Goal: Task Accomplishment & Management: Complete application form

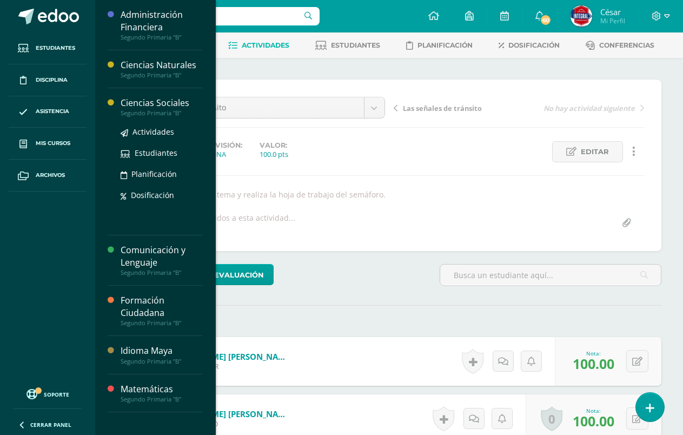
click at [152, 106] on div "Ciencias Sociales" at bounding box center [162, 103] width 82 height 12
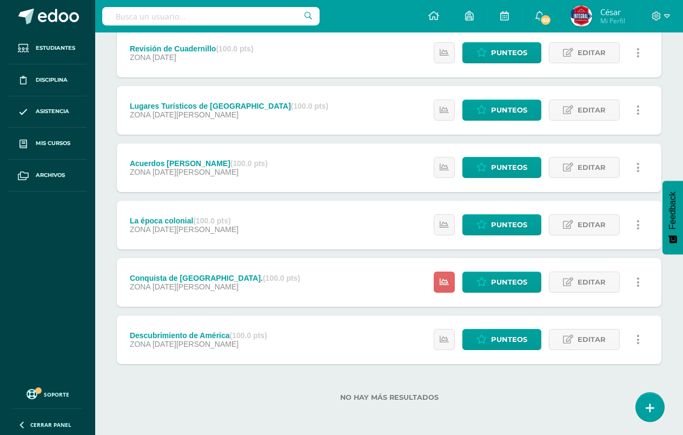
scroll to position [210, 0]
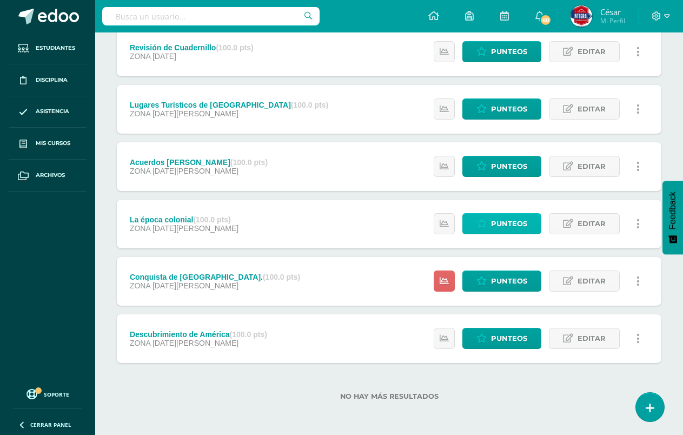
click at [508, 224] on span "Punteos" at bounding box center [509, 224] width 36 height 20
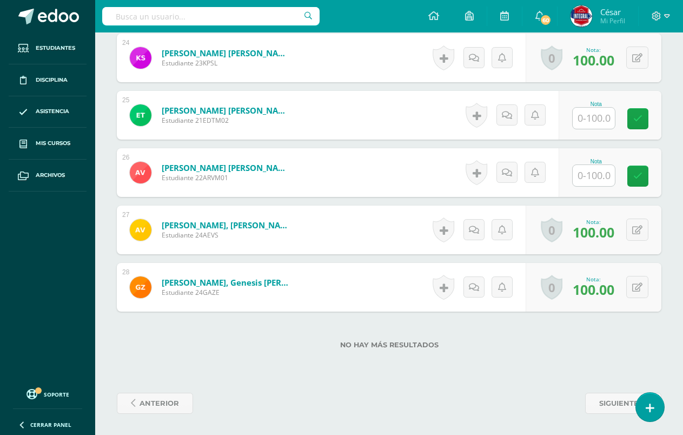
scroll to position [1671, 0]
click at [604, 119] on input "text" at bounding box center [593, 117] width 42 height 21
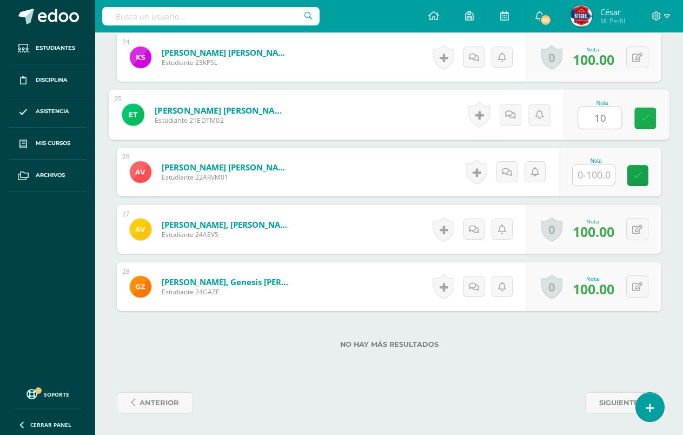
type input "100"
click at [644, 123] on icon at bounding box center [646, 118] width 10 height 9
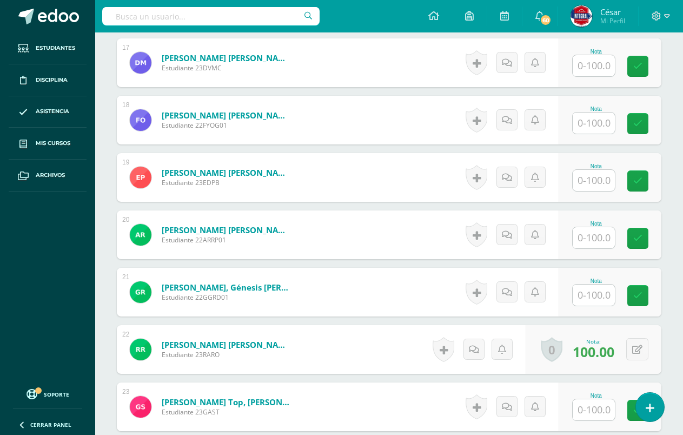
scroll to position [1238, 0]
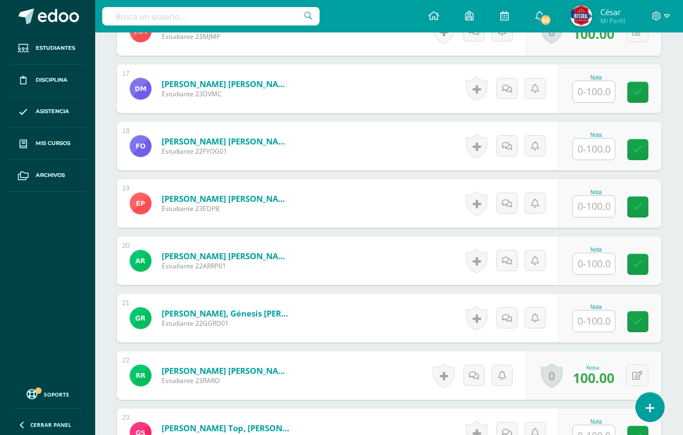
click at [604, 157] on input "text" at bounding box center [593, 148] width 42 height 21
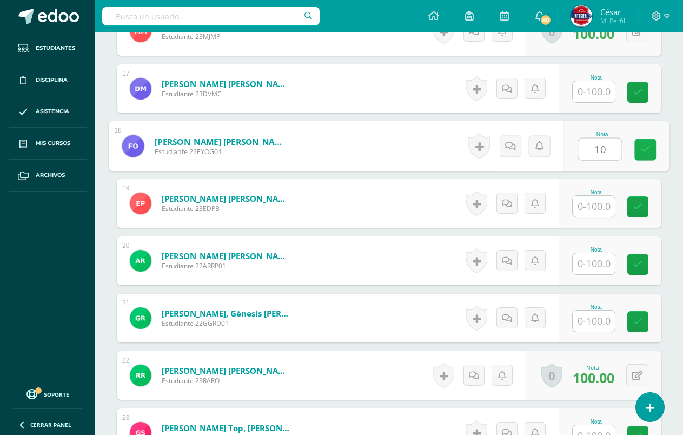
type input "100"
click at [648, 149] on icon at bounding box center [646, 149] width 10 height 9
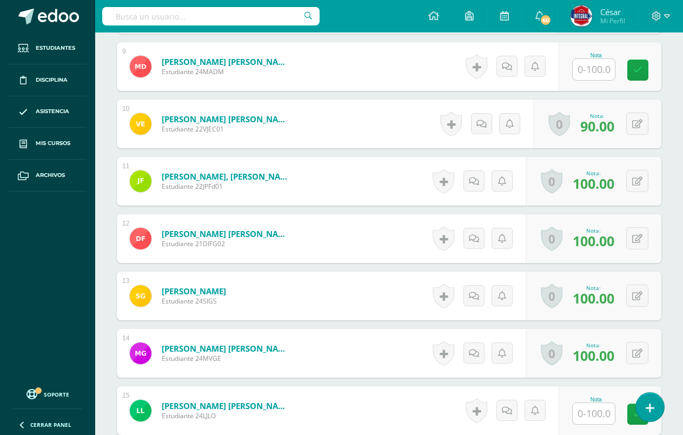
scroll to position [752, 0]
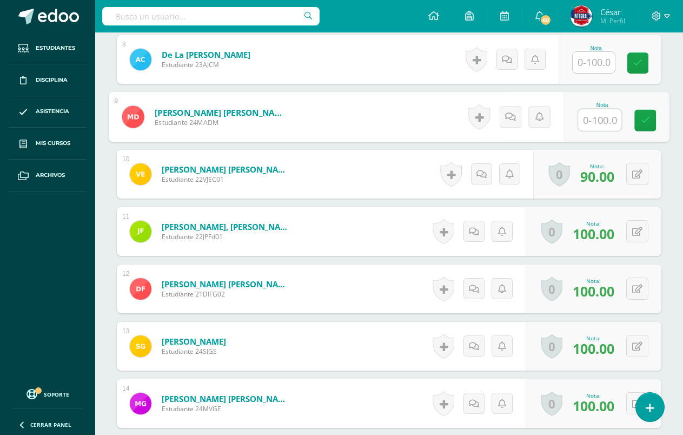
click at [595, 121] on input "text" at bounding box center [599, 120] width 43 height 22
type input "100"
click at [642, 124] on icon at bounding box center [646, 120] width 10 height 9
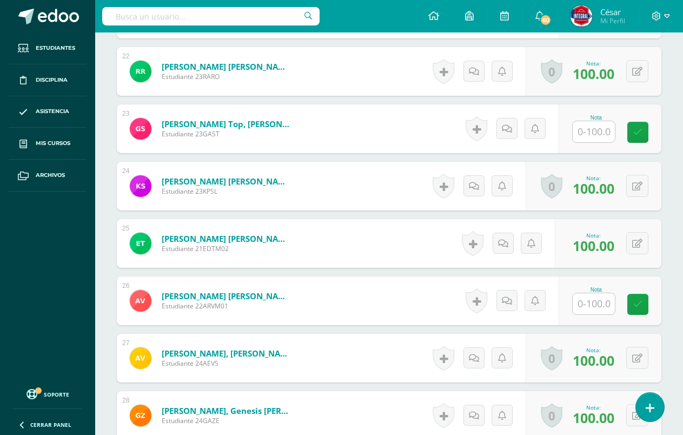
scroll to position [1509, 0]
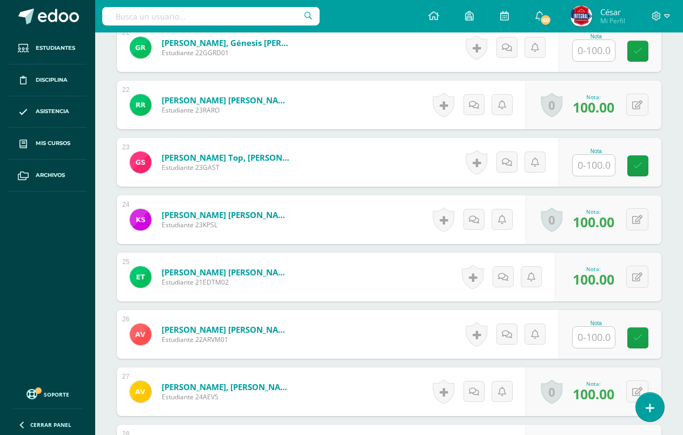
click at [596, 55] on input "text" at bounding box center [593, 50] width 42 height 21
type input "100"
click at [641, 49] on icon at bounding box center [646, 50] width 10 height 9
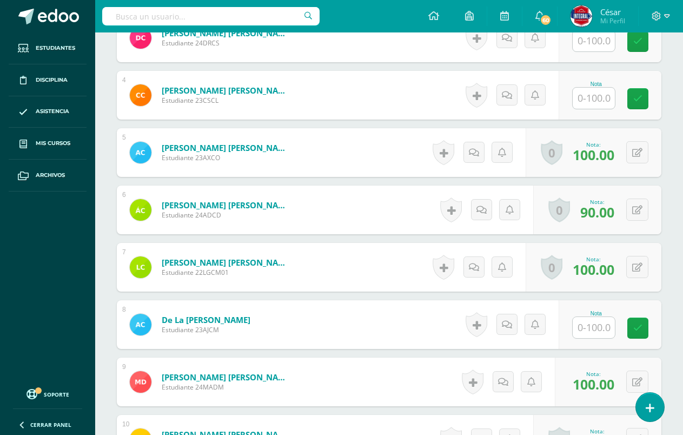
scroll to position [428, 0]
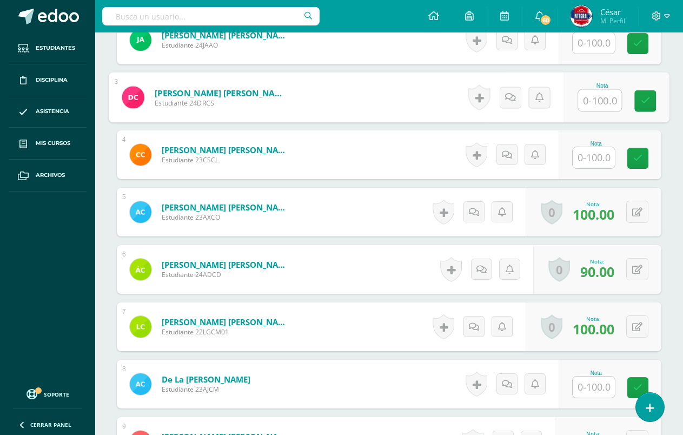
click at [592, 96] on input "text" at bounding box center [599, 101] width 43 height 22
type input "100"
click at [639, 105] on link at bounding box center [645, 101] width 22 height 22
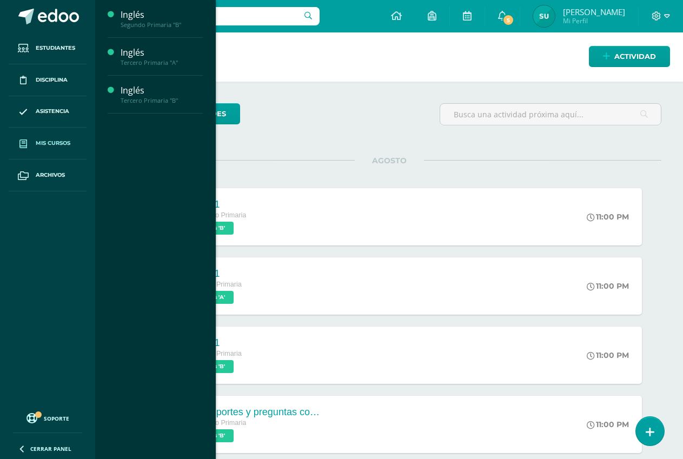
click at [51, 145] on span "Mis cursos" at bounding box center [53, 143] width 35 height 9
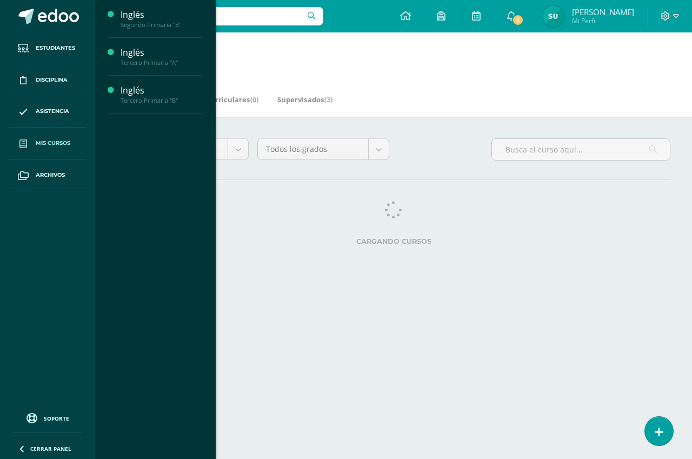
click at [53, 139] on span "Mis cursos" at bounding box center [53, 143] width 35 height 9
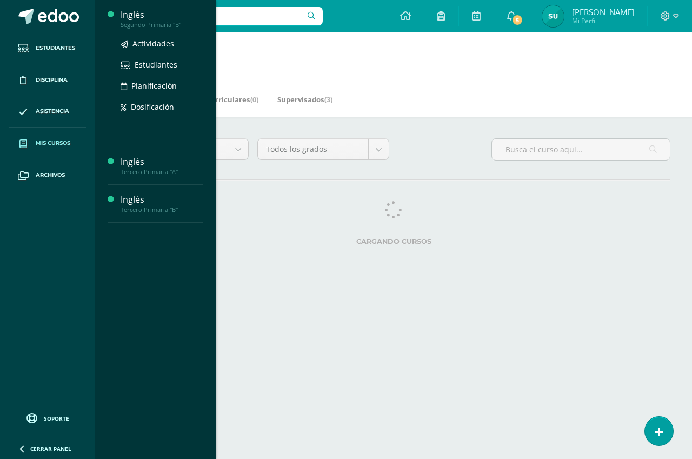
click at [130, 12] on div "Inglés" at bounding box center [162, 15] width 82 height 12
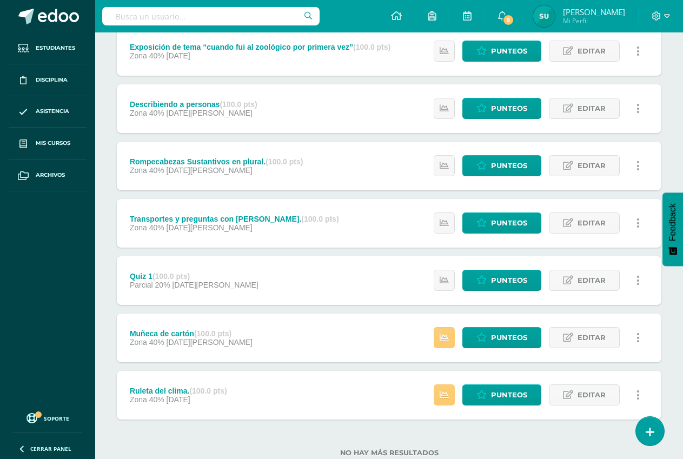
scroll to position [216, 0]
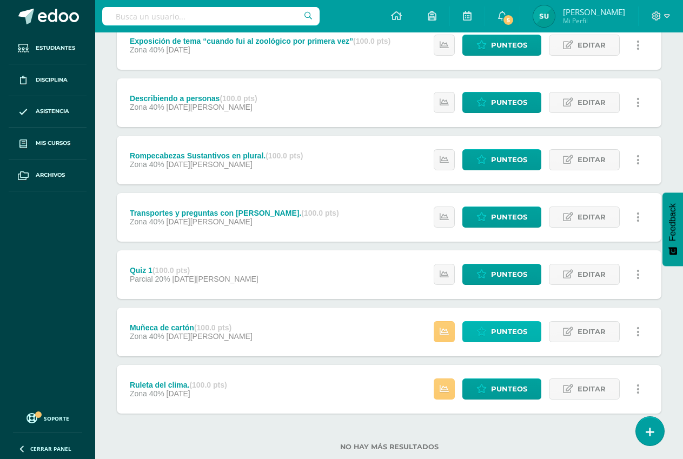
click at [522, 336] on span "Punteos" at bounding box center [509, 332] width 36 height 20
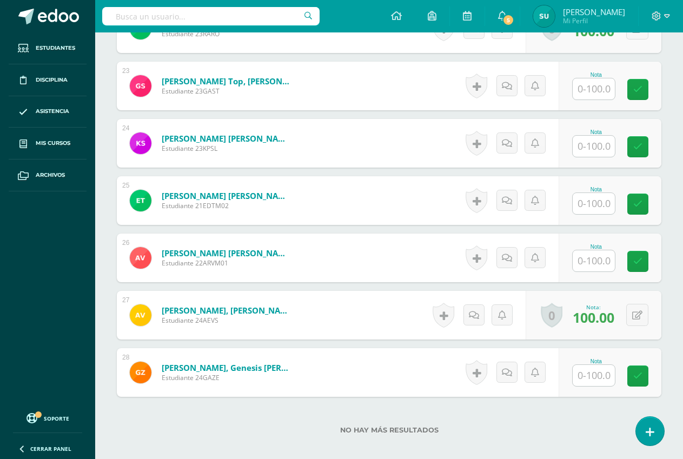
scroll to position [1647, 0]
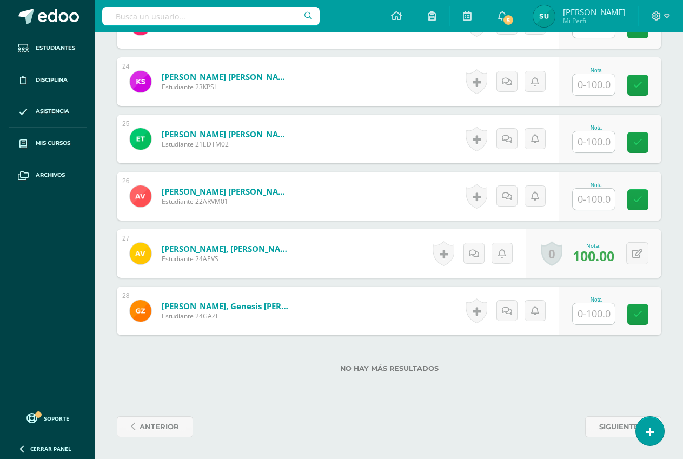
click at [607, 315] on input "text" at bounding box center [593, 313] width 42 height 21
type input "100"
click at [642, 314] on icon at bounding box center [646, 314] width 10 height 9
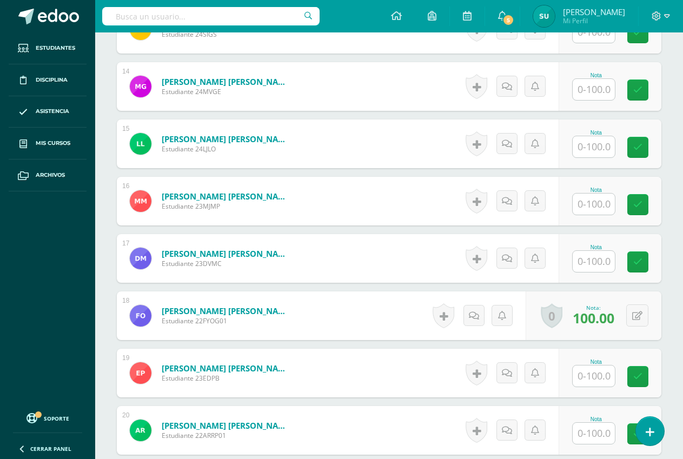
scroll to position [1052, 0]
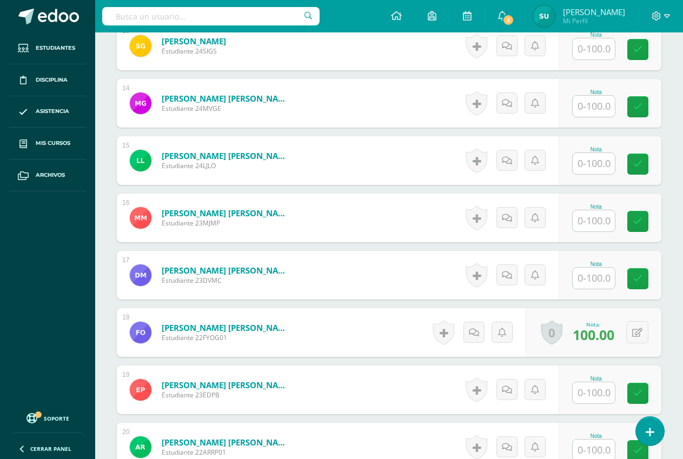
click at [602, 161] on input "text" at bounding box center [593, 163] width 42 height 21
type input "98"
click at [636, 164] on link at bounding box center [645, 165] width 22 height 22
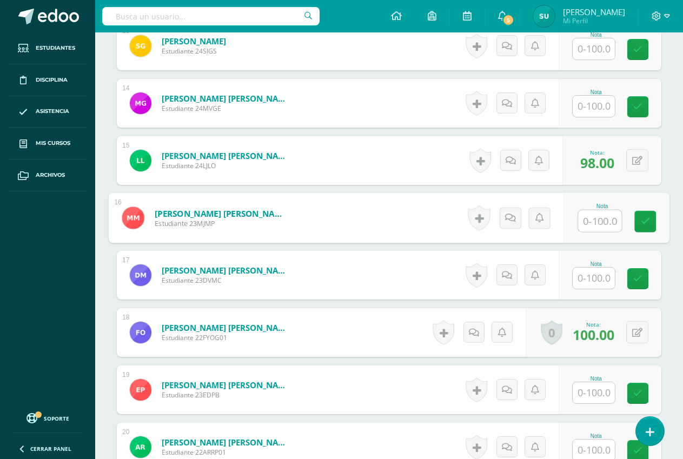
click at [602, 230] on input "text" at bounding box center [599, 221] width 43 height 22
type input "97"
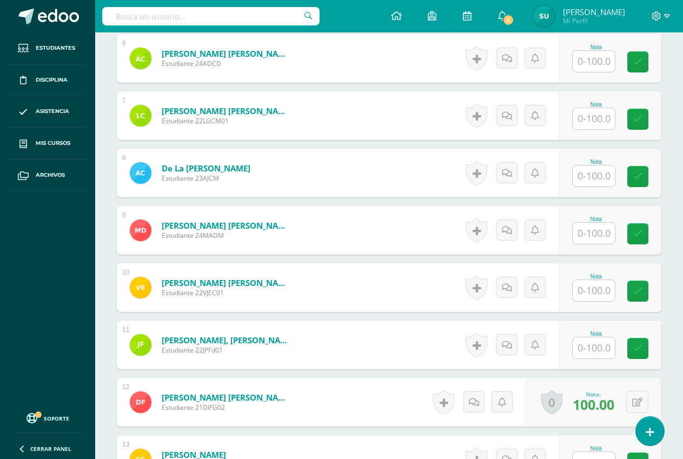
scroll to position [619, 0]
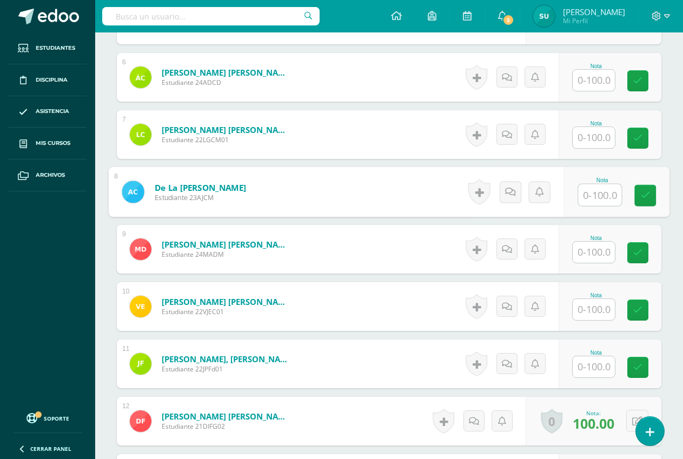
click at [591, 196] on input "text" at bounding box center [599, 195] width 43 height 22
type input "100"
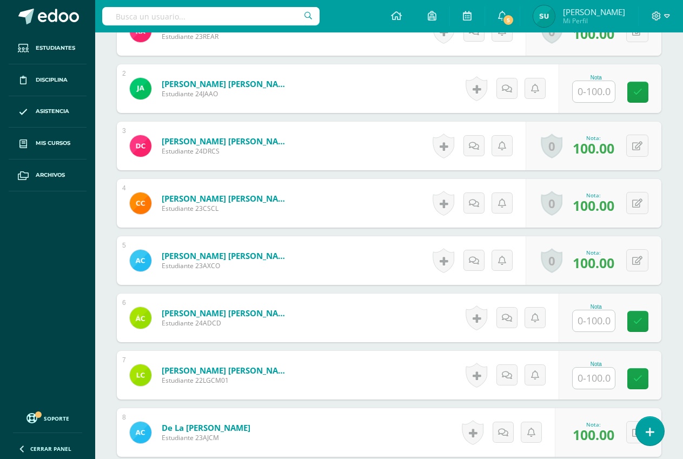
scroll to position [349, 0]
